Goal: Navigation & Orientation: Find specific page/section

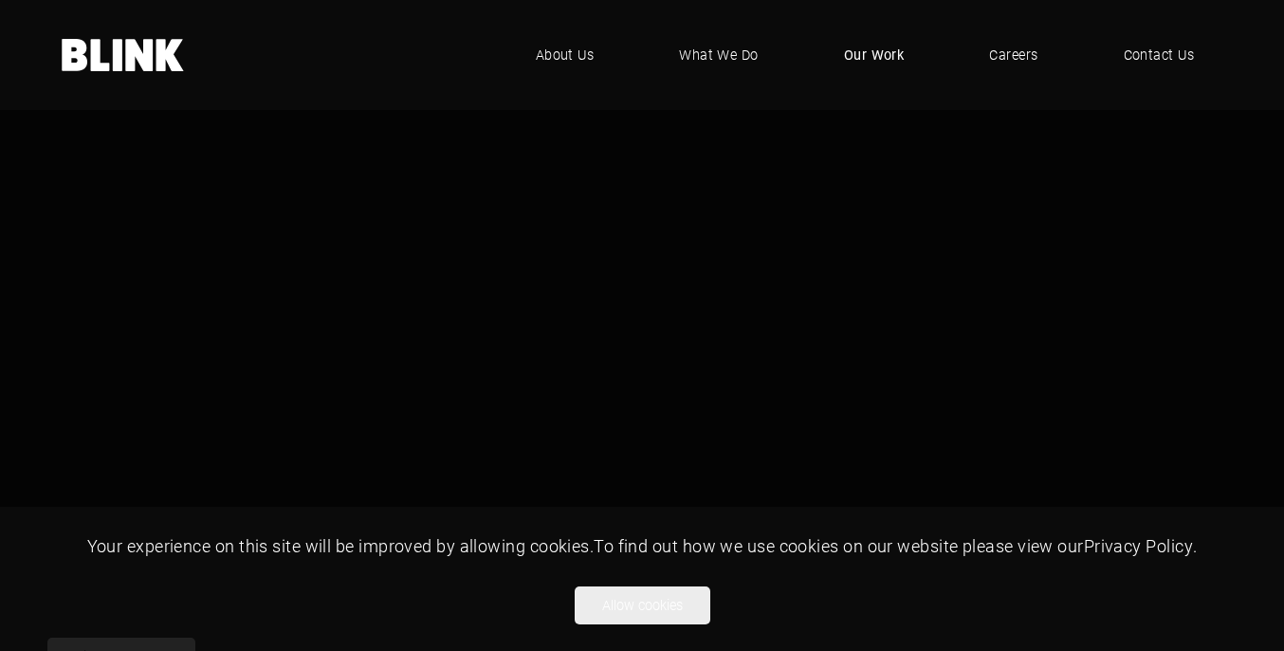
click at [881, 55] on span "Our Work" at bounding box center [874, 55] width 61 height 21
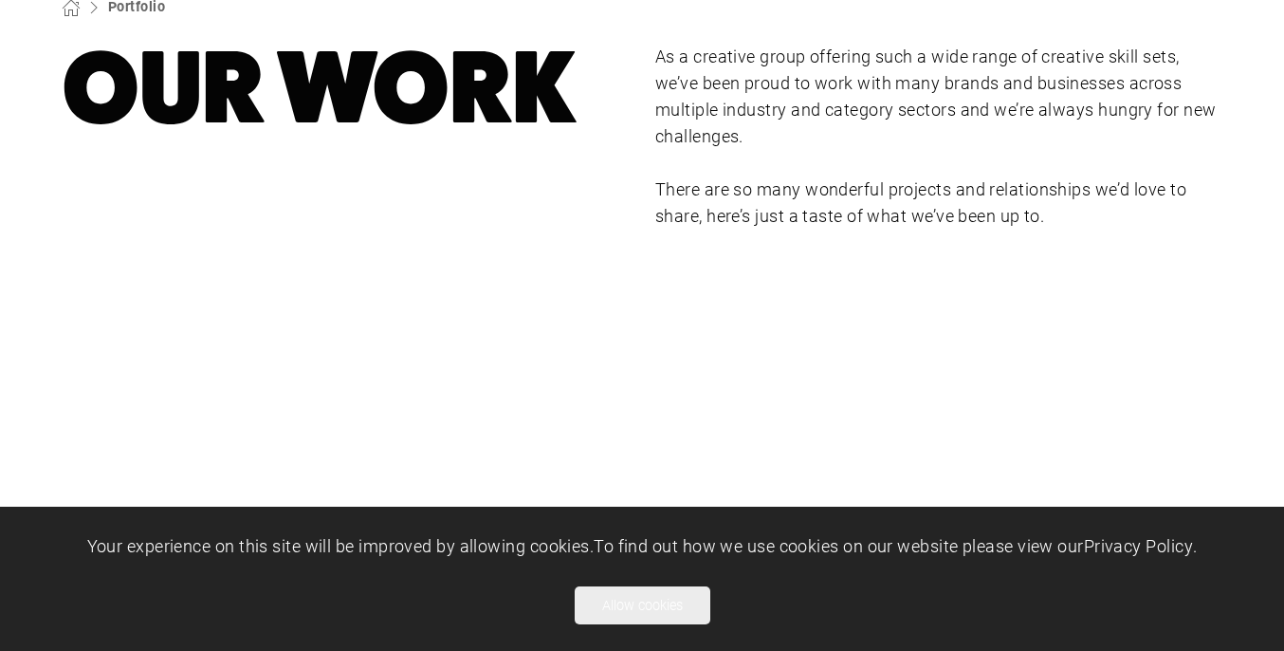
scroll to position [247, 0]
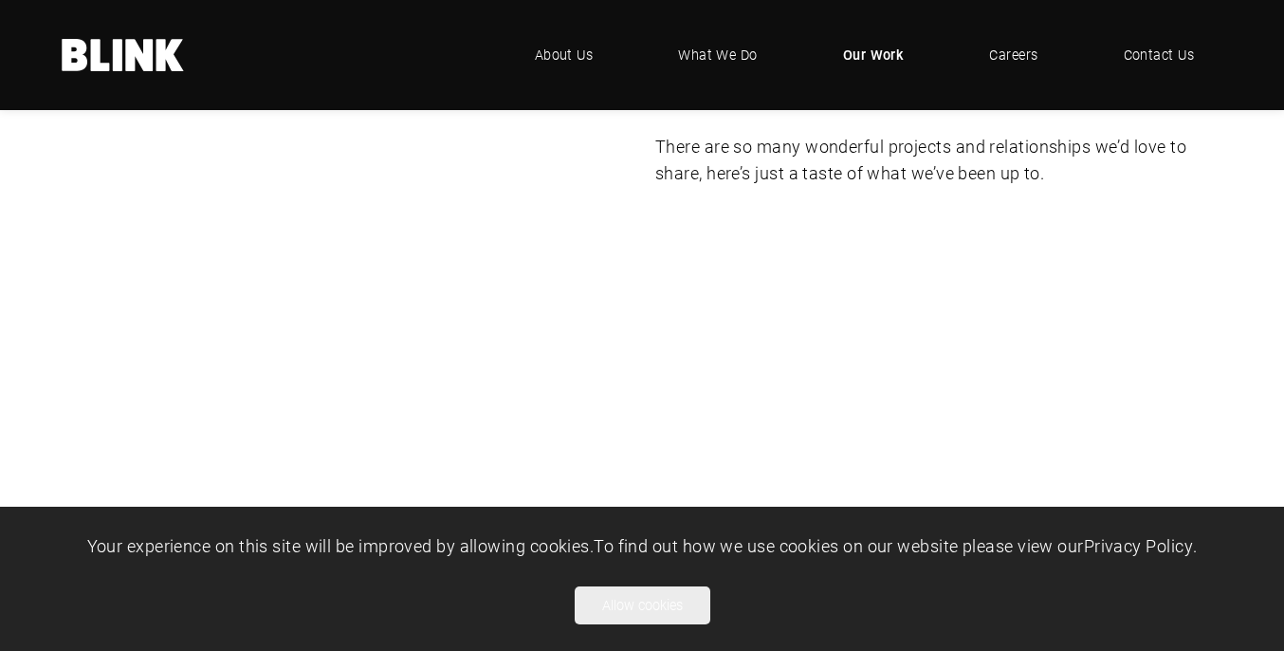
click at [664, 614] on button "Allow cookies" at bounding box center [643, 605] width 136 height 38
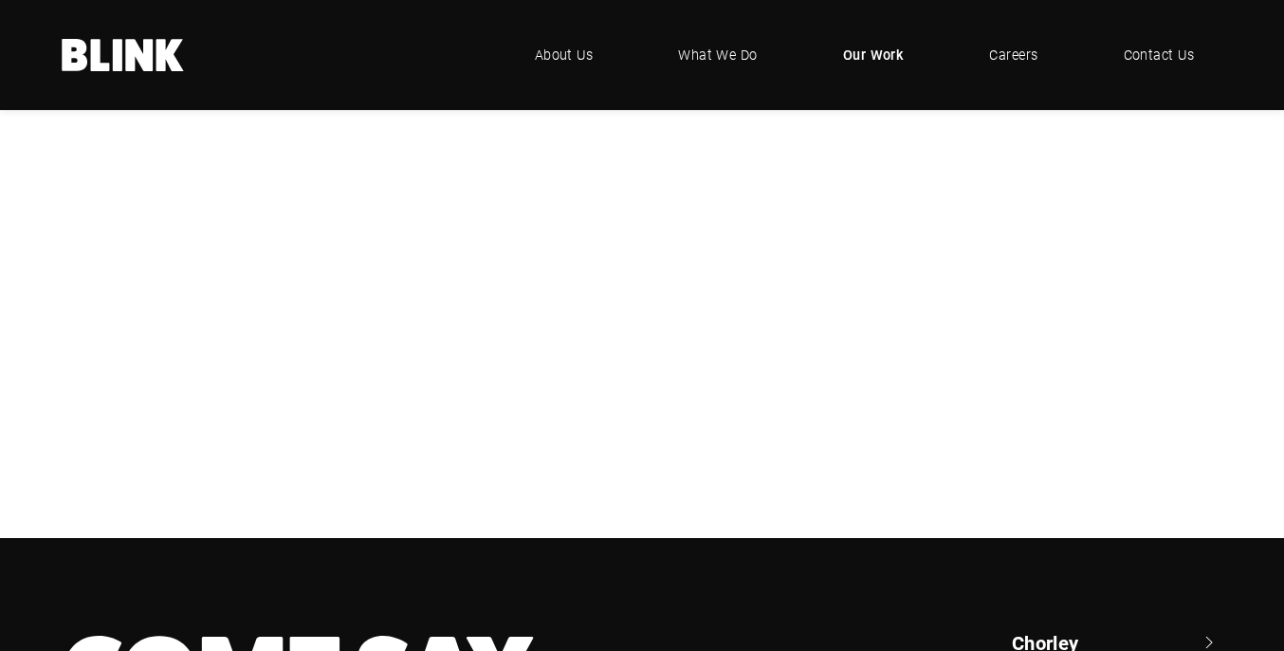
scroll to position [441, 0]
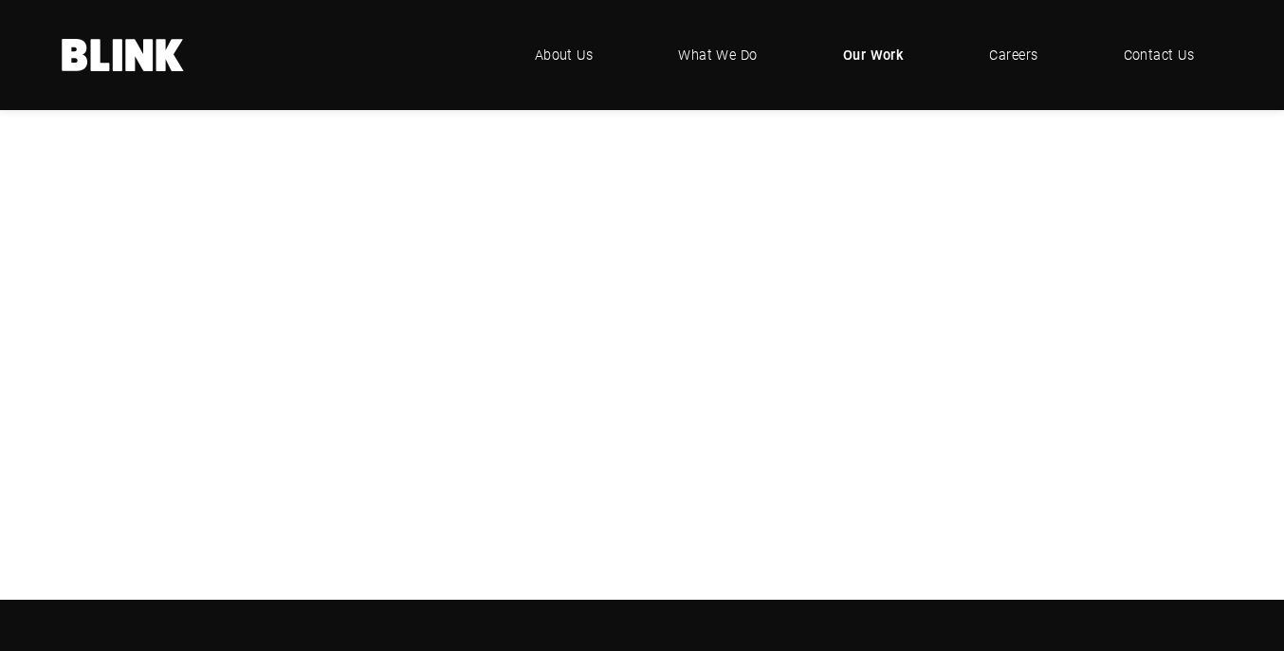
click at [0, 0] on div "Booths" at bounding box center [0, 0] width 0 height 0
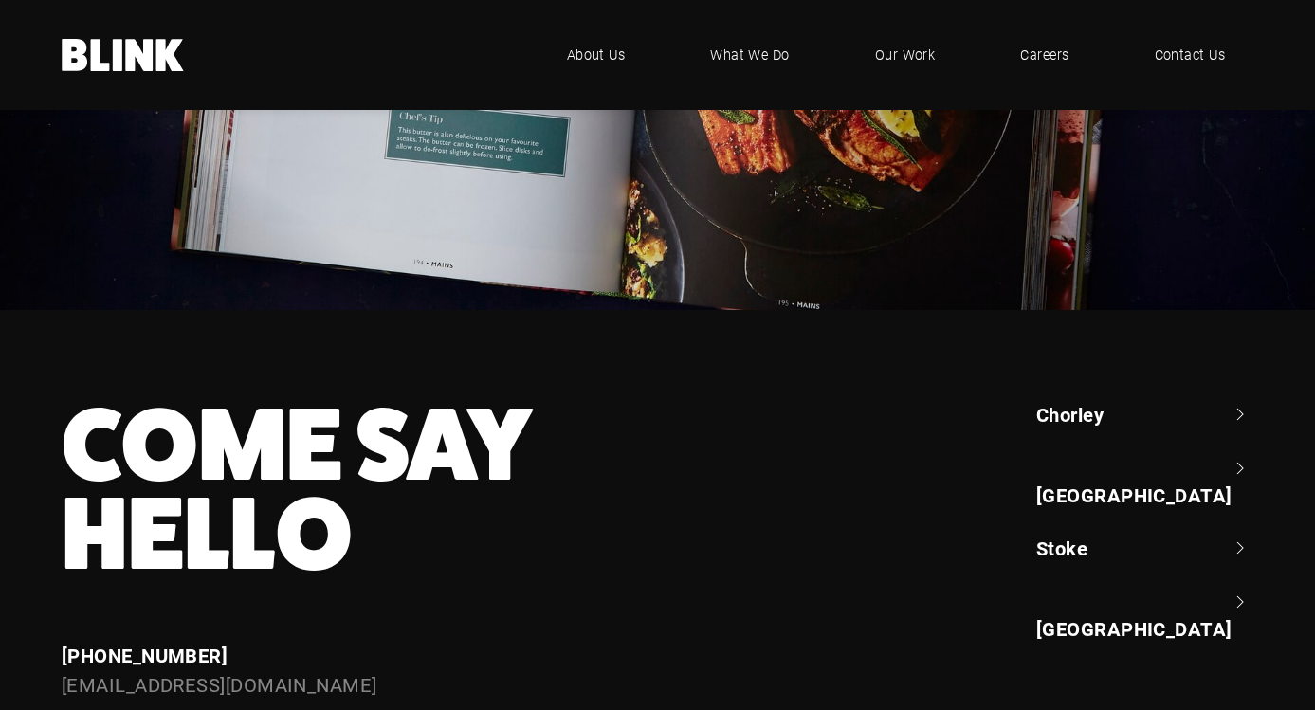
scroll to position [6370, 0]
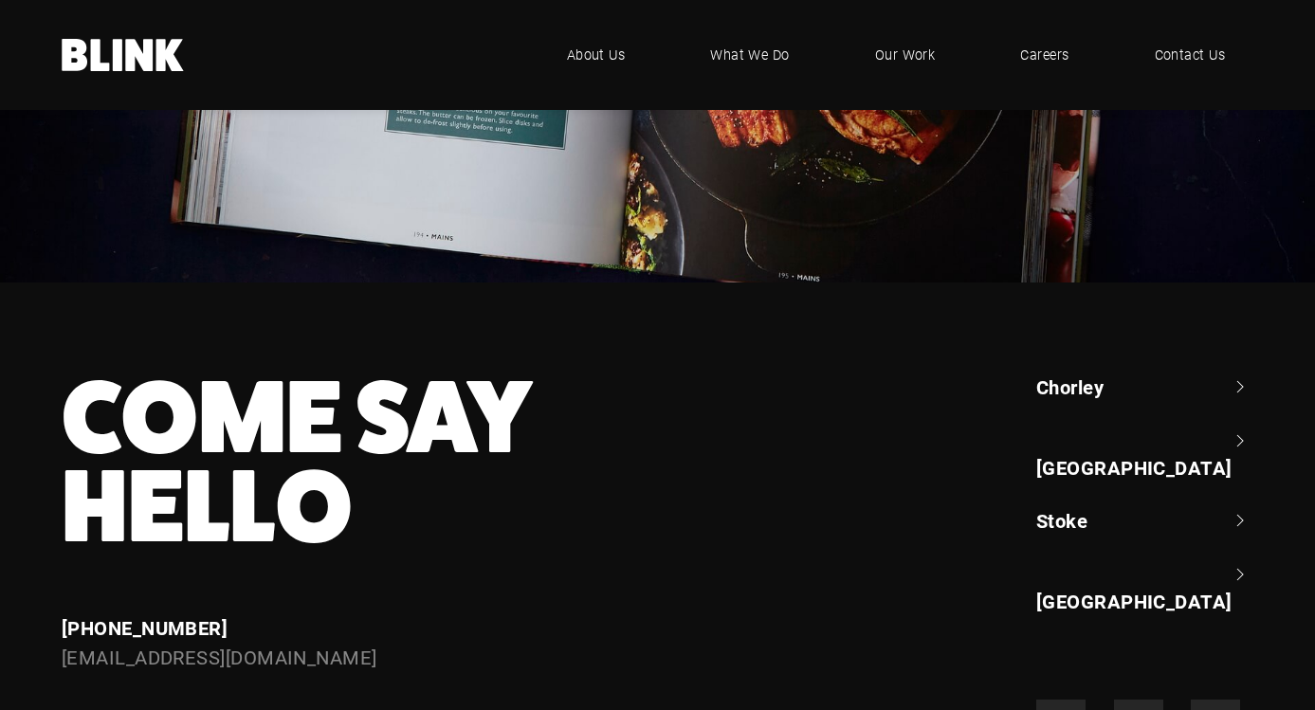
click at [1076, 442] on link "[GEOGRAPHIC_DATA]" at bounding box center [1145, 455] width 217 height 54
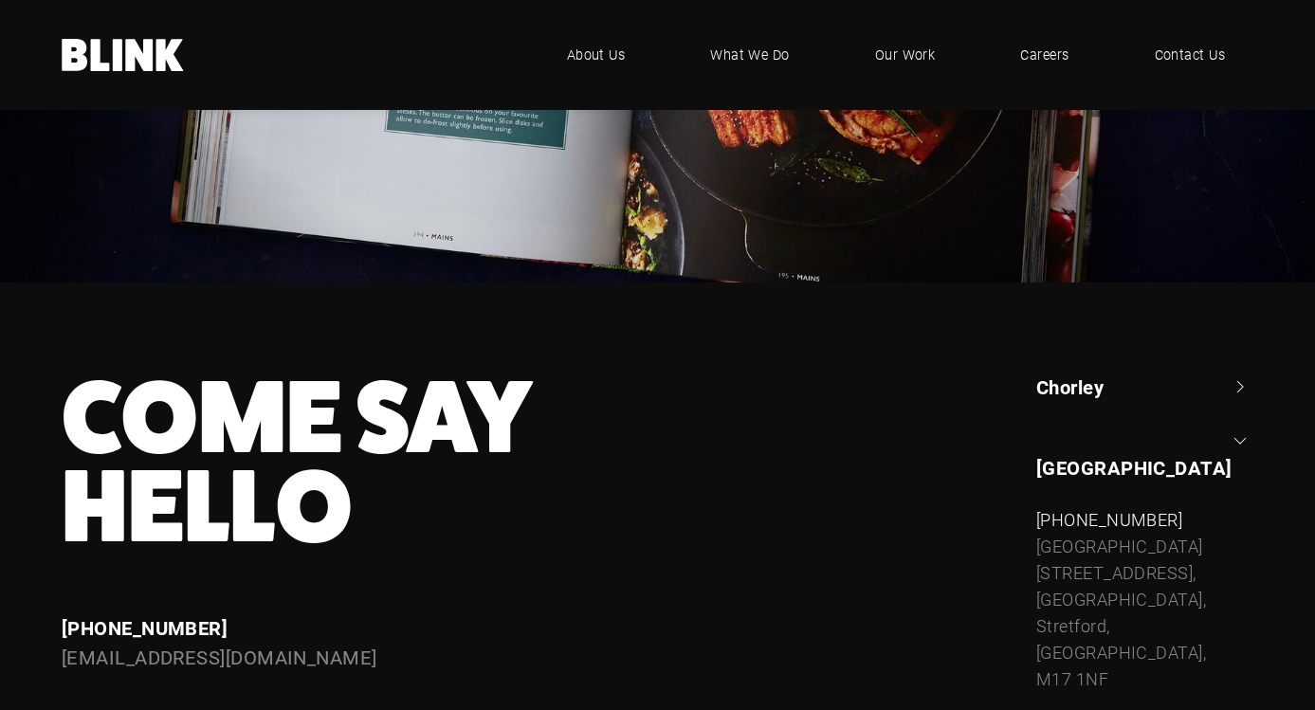
click at [1074, 441] on link "[GEOGRAPHIC_DATA]" at bounding box center [1145, 455] width 217 height 54
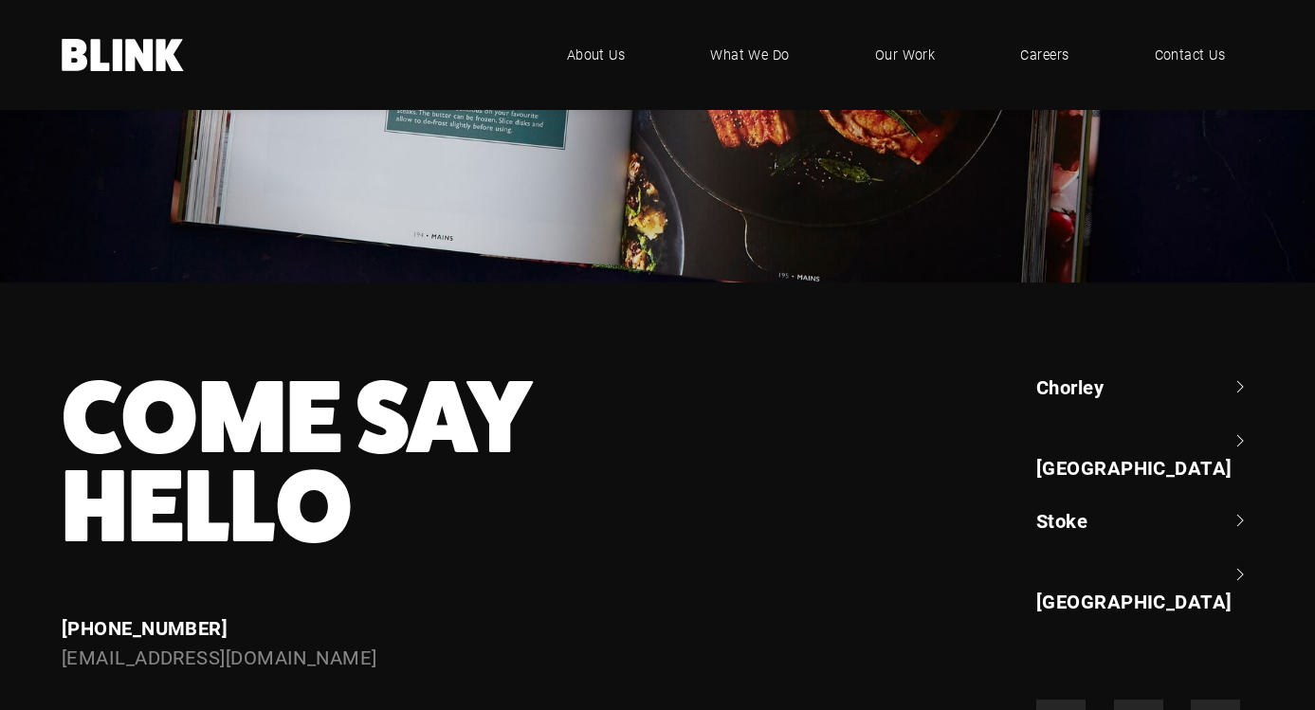
click at [1105, 507] on link "Stoke" at bounding box center [1145, 520] width 217 height 27
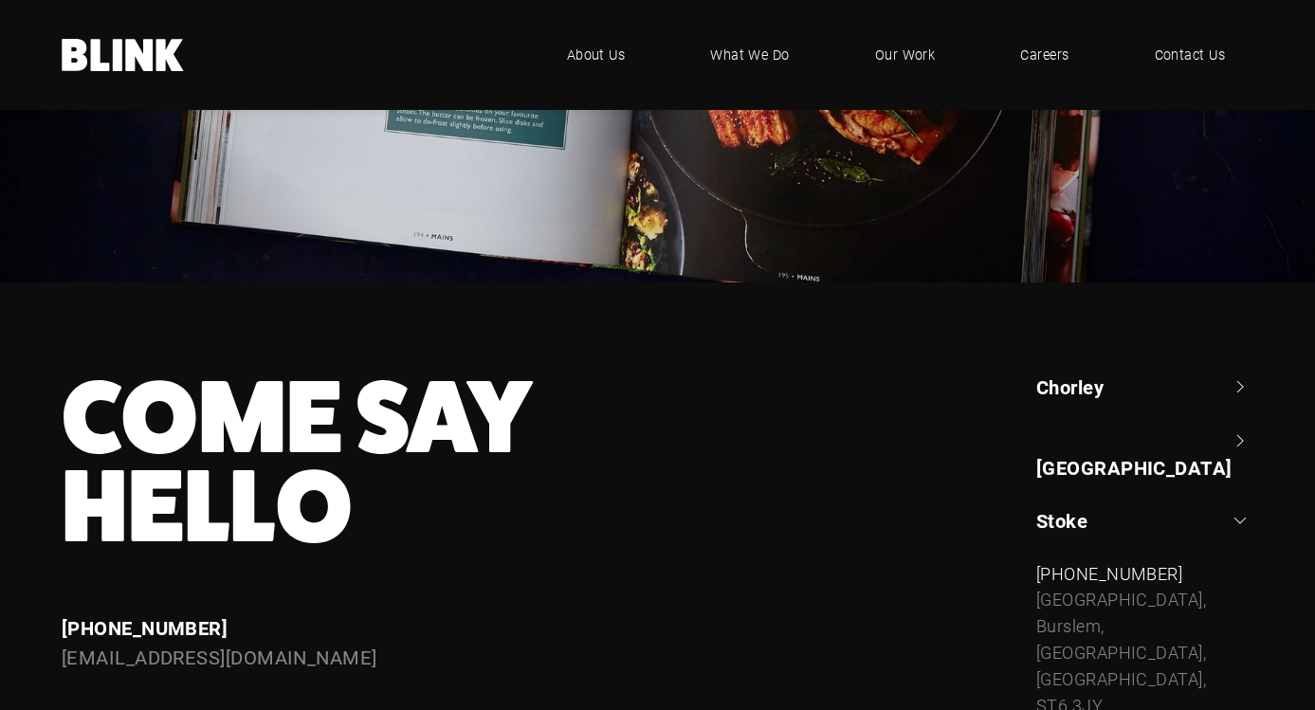
click at [1065, 507] on link "Stoke" at bounding box center [1145, 520] width 217 height 27
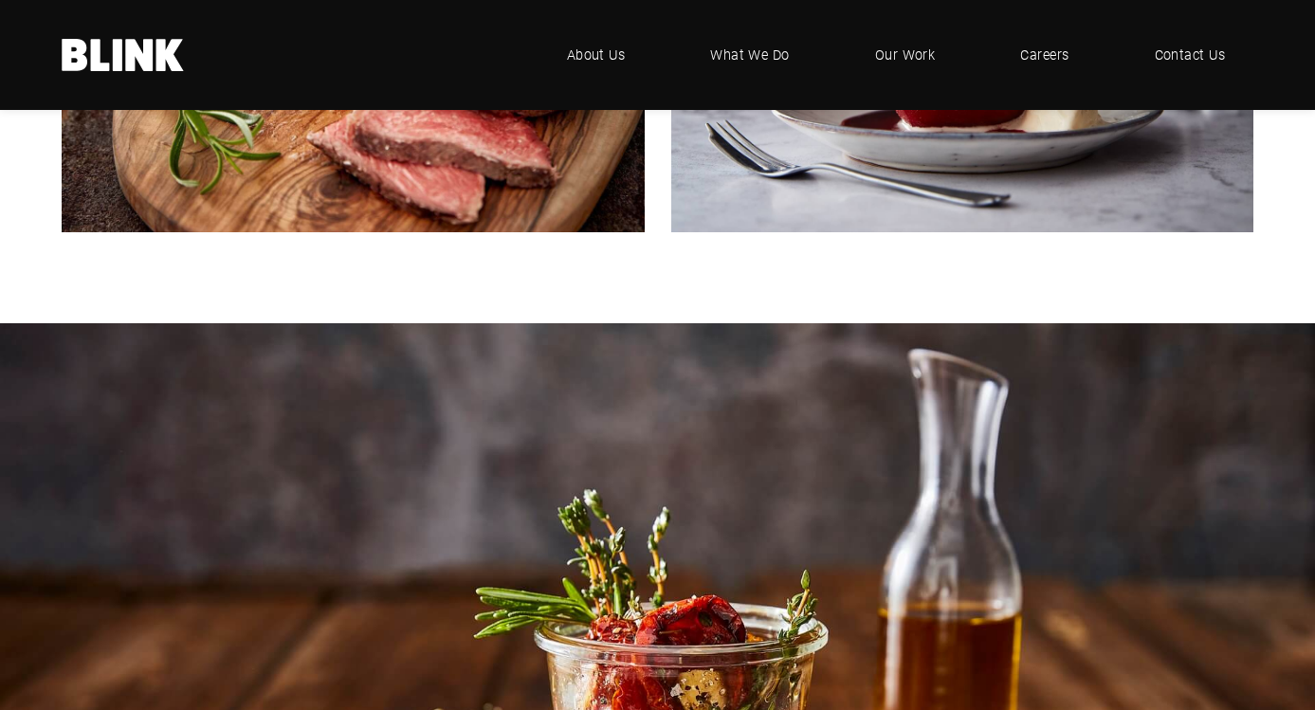
scroll to position [1551, 0]
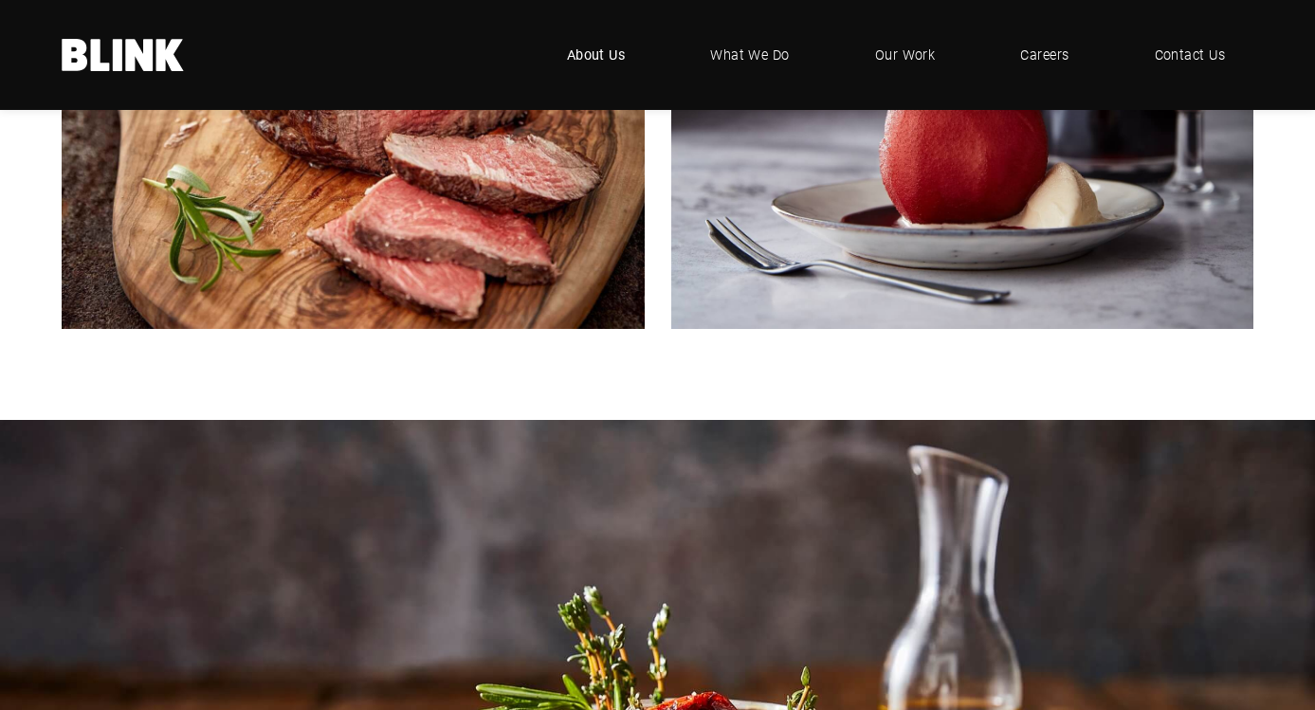
click at [601, 57] on span "About Us" at bounding box center [596, 55] width 59 height 21
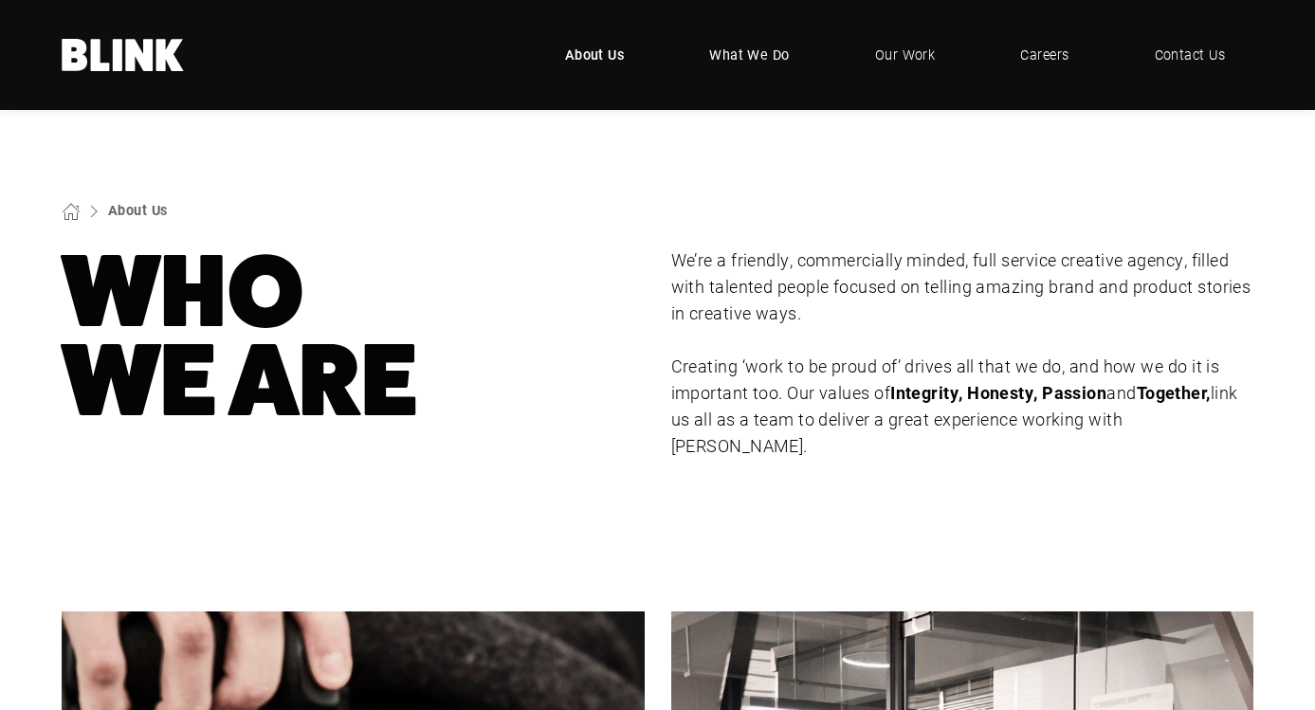
click at [751, 58] on span "What We Do" at bounding box center [749, 55] width 81 height 21
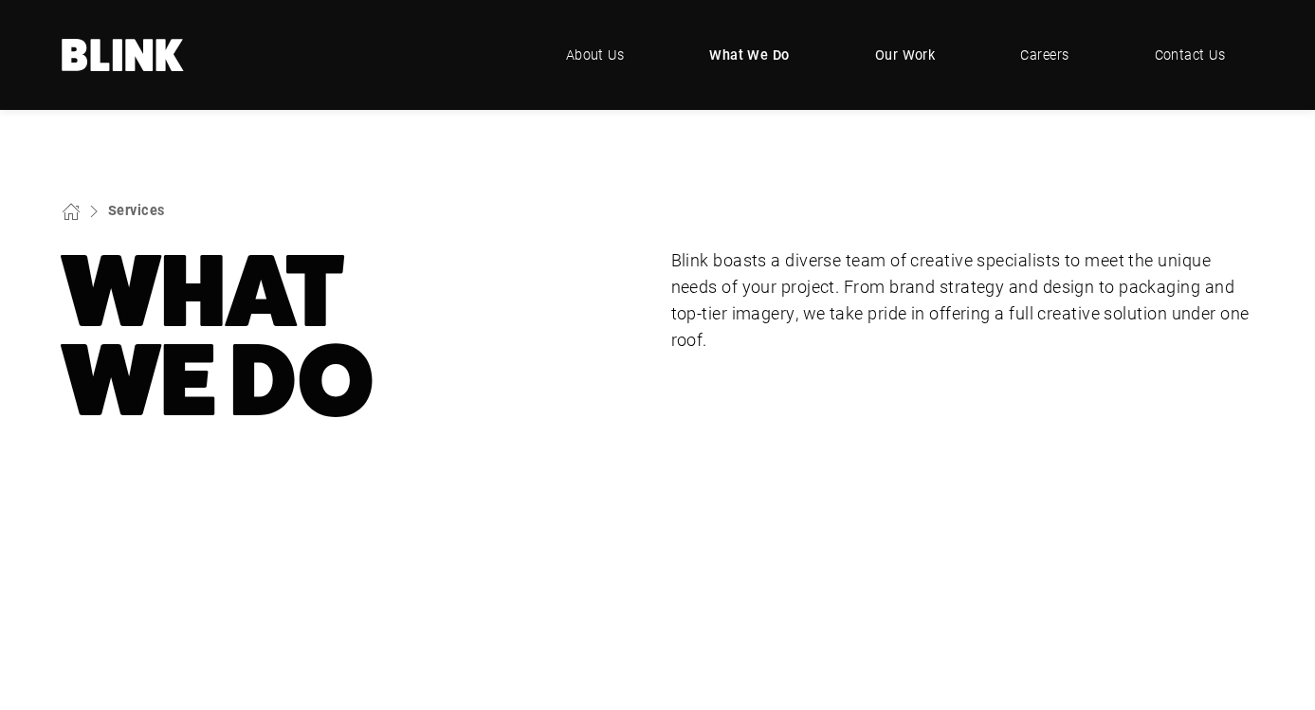
click at [907, 61] on span "Our Work" at bounding box center [905, 55] width 61 height 21
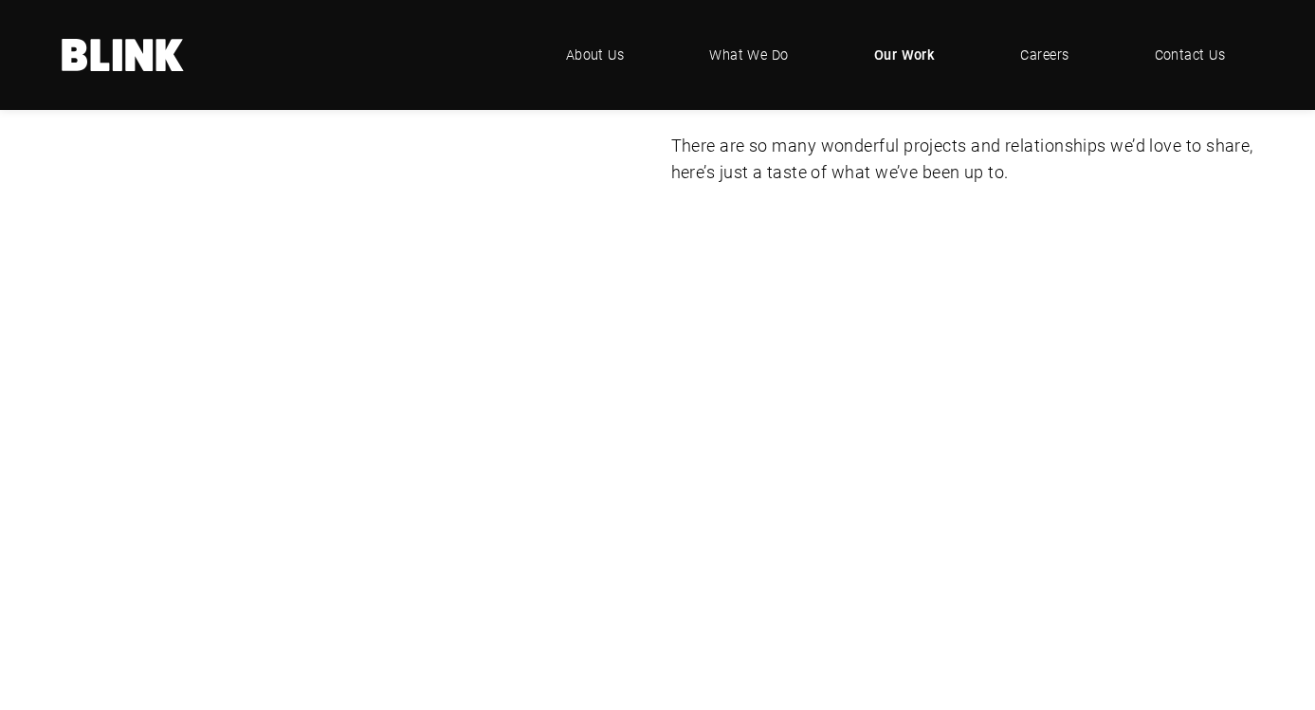
scroll to position [273, 0]
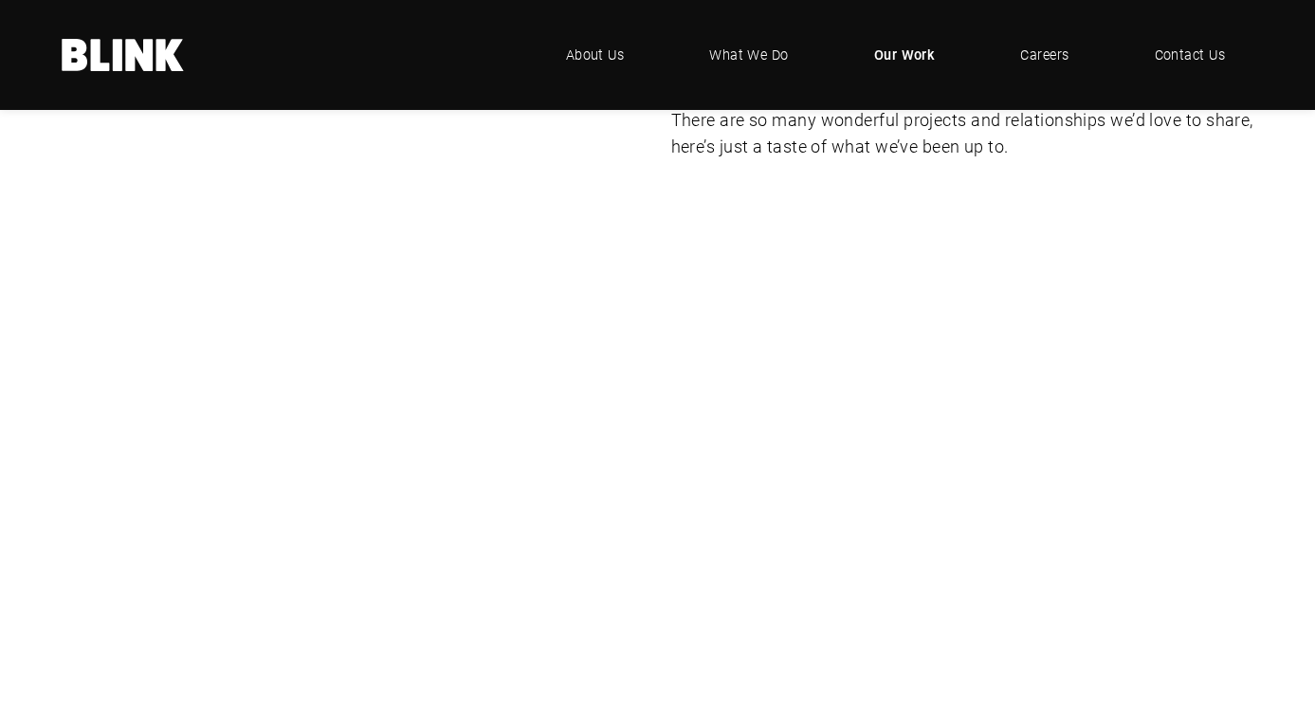
click at [0, 0] on div "Booths" at bounding box center [0, 0] width 0 height 0
